Goal: Find specific page/section: Find specific page/section

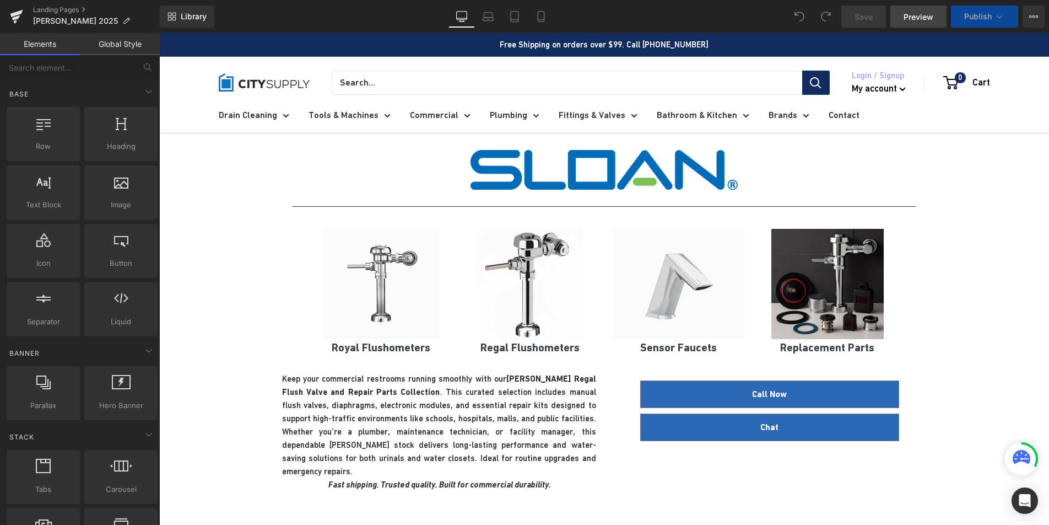
click at [916, 15] on span "Preview" at bounding box center [919, 17] width 30 height 12
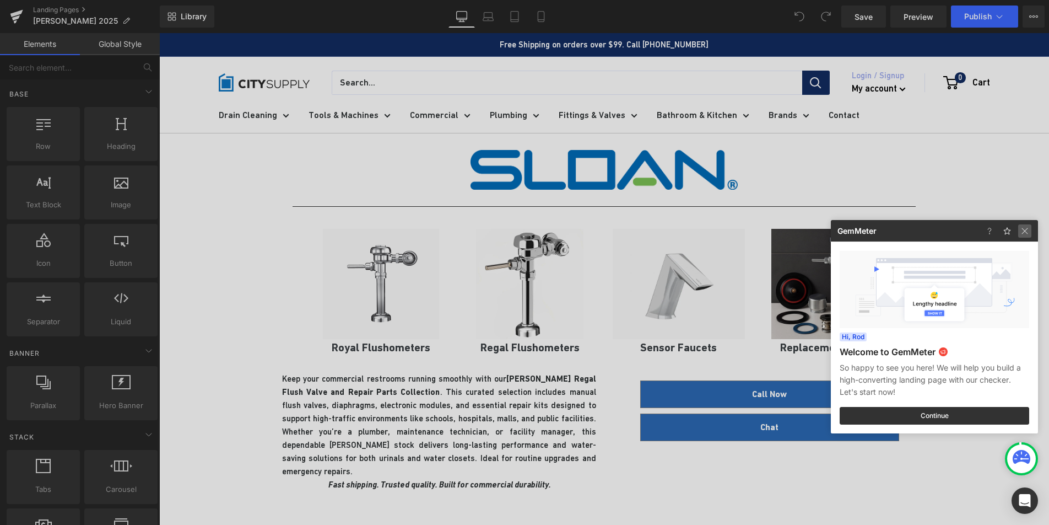
click at [0, 0] on img at bounding box center [0, 0] width 0 height 0
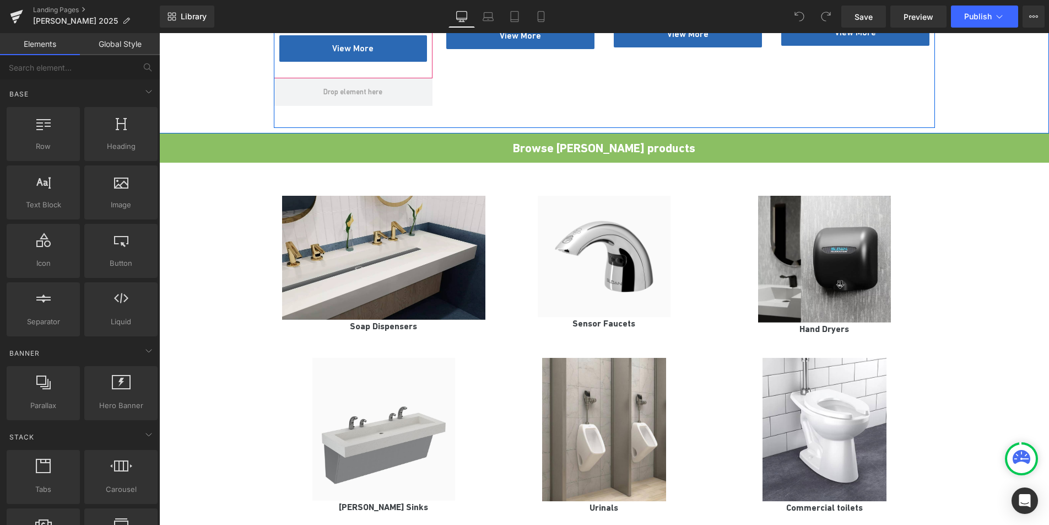
scroll to position [854, 0]
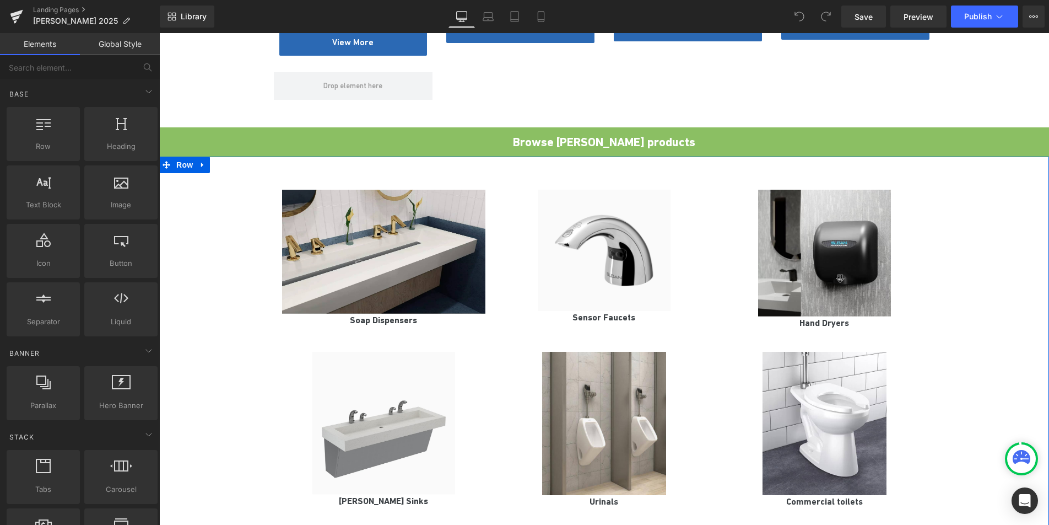
click at [232, 173] on div "Image Soap Dispensers Heading Image Sensor Faucets Heading Image Hand Dryers He…" at bounding box center [604, 343] width 890 height 341
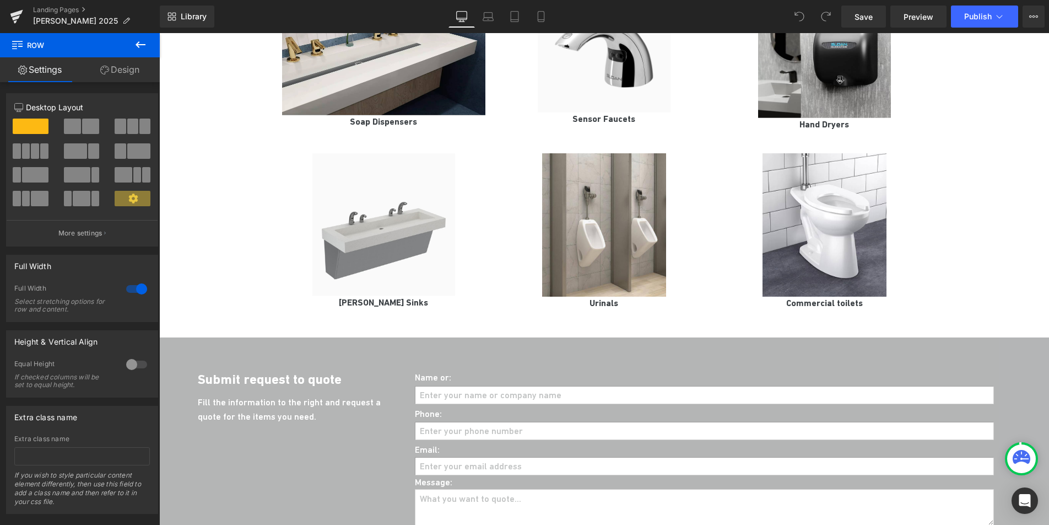
scroll to position [1053, 0]
click at [133, 43] on button at bounding box center [140, 45] width 39 height 24
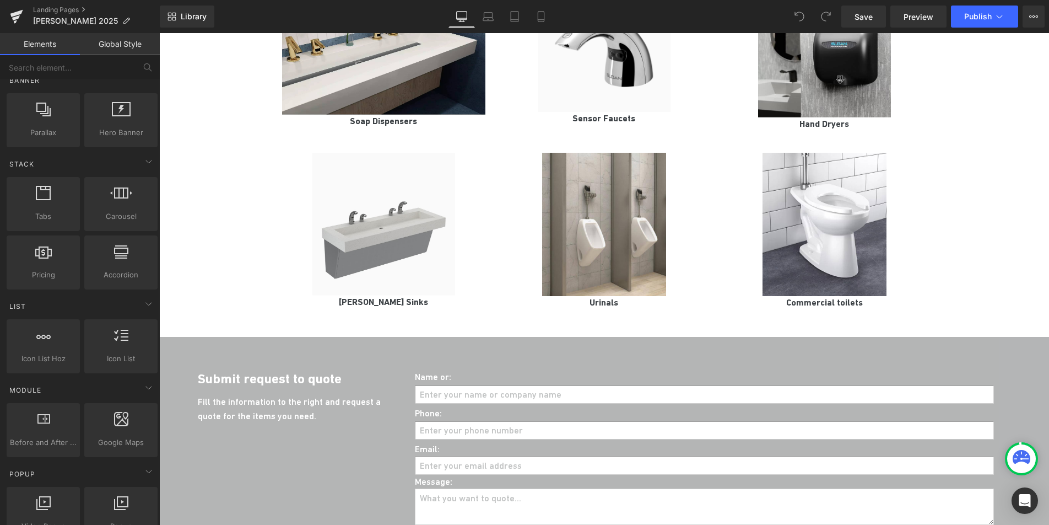
scroll to position [0, 0]
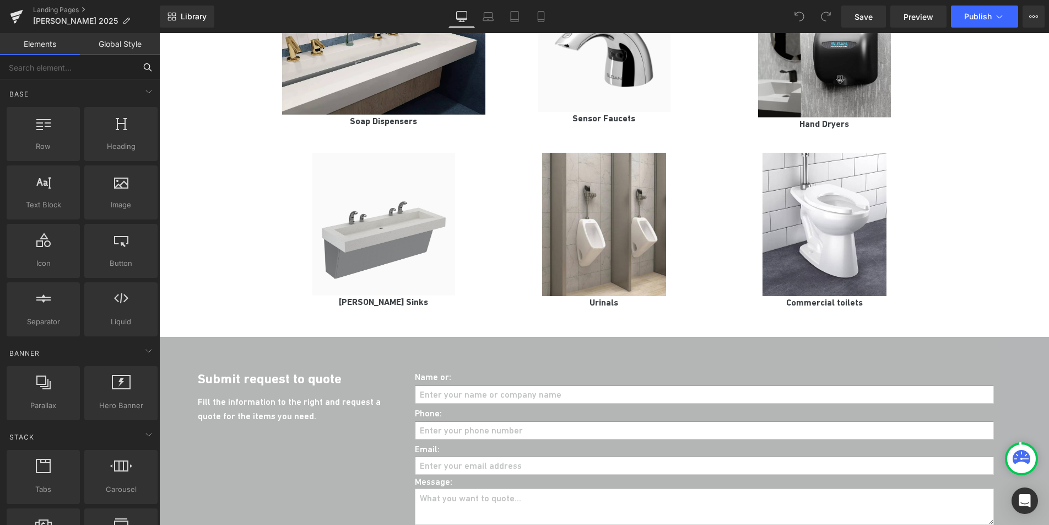
click at [63, 74] on input "text" at bounding box center [68, 67] width 136 height 24
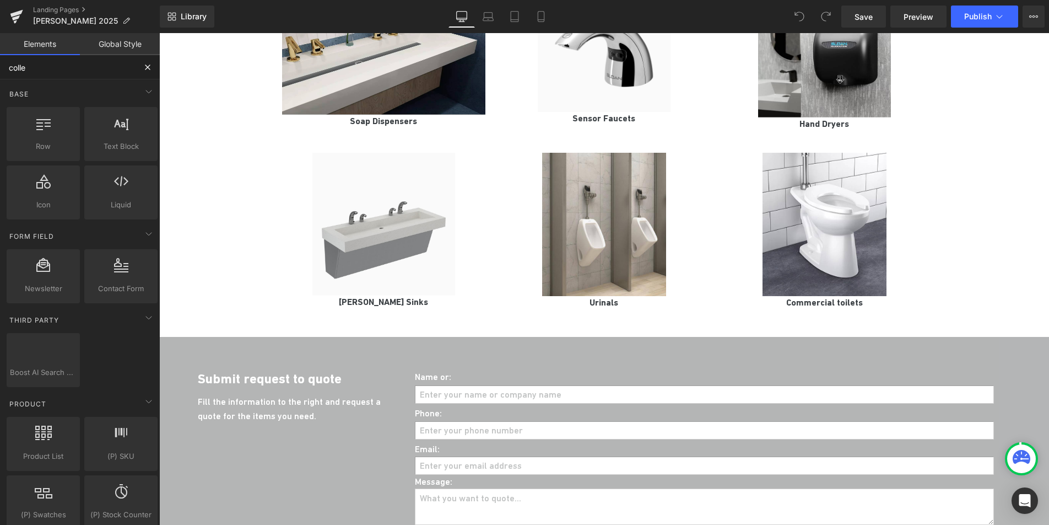
type input "collec"
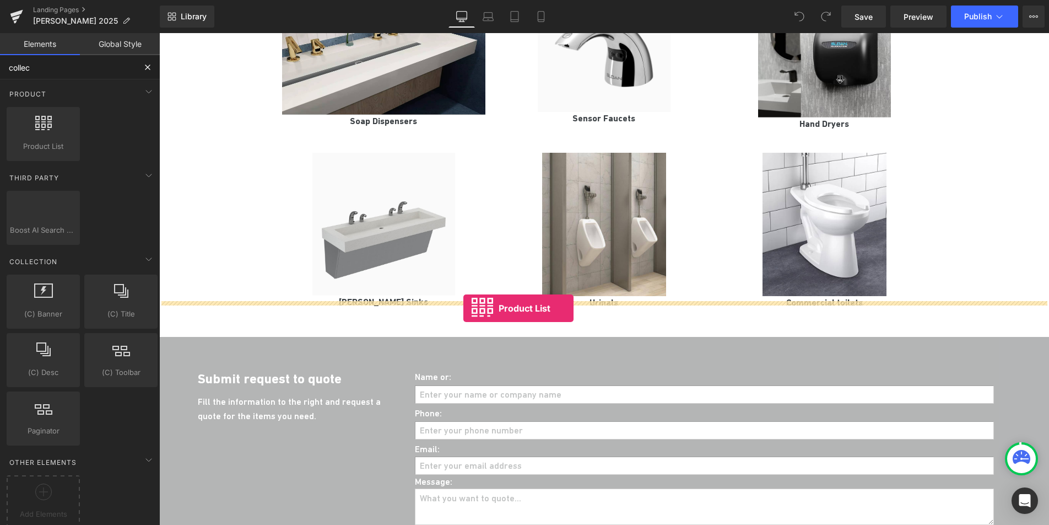
drag, startPoint x: 211, startPoint y: 152, endPoint x: 463, endPoint y: 308, distance: 296.7
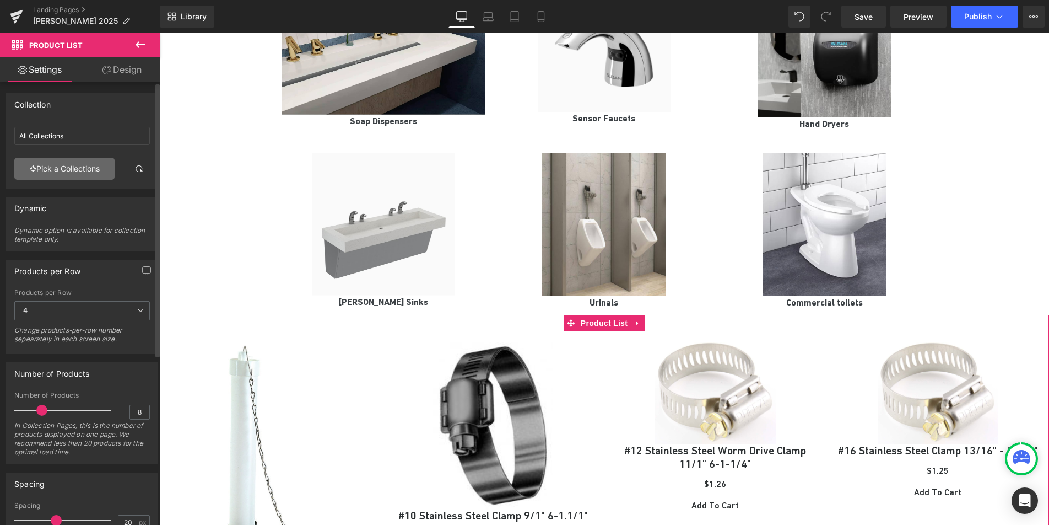
click at [45, 164] on link "Pick a Collections" at bounding box center [64, 169] width 100 height 22
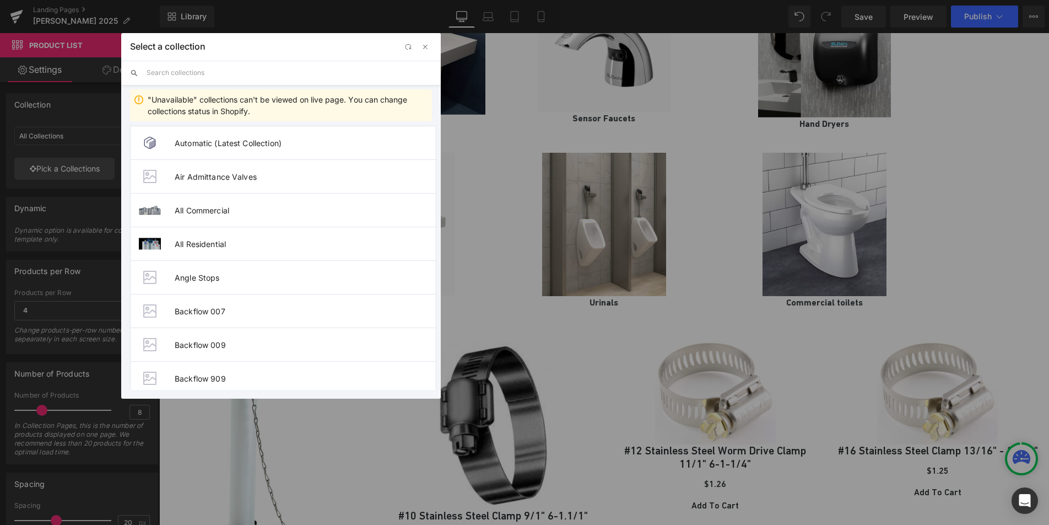
click at [171, 78] on input "text" at bounding box center [289, 73] width 285 height 24
